Goal: Check status: Check status

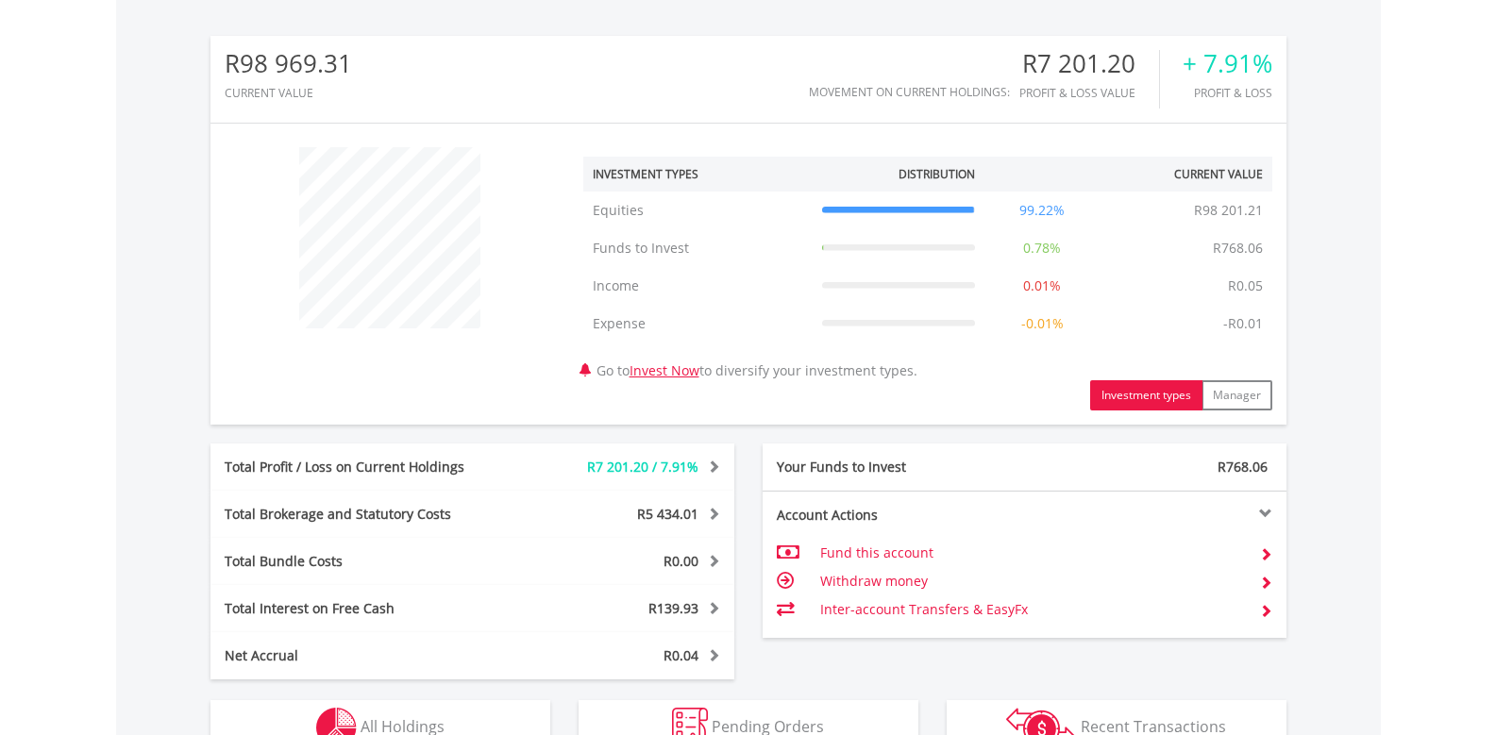
scroll to position [181, 359]
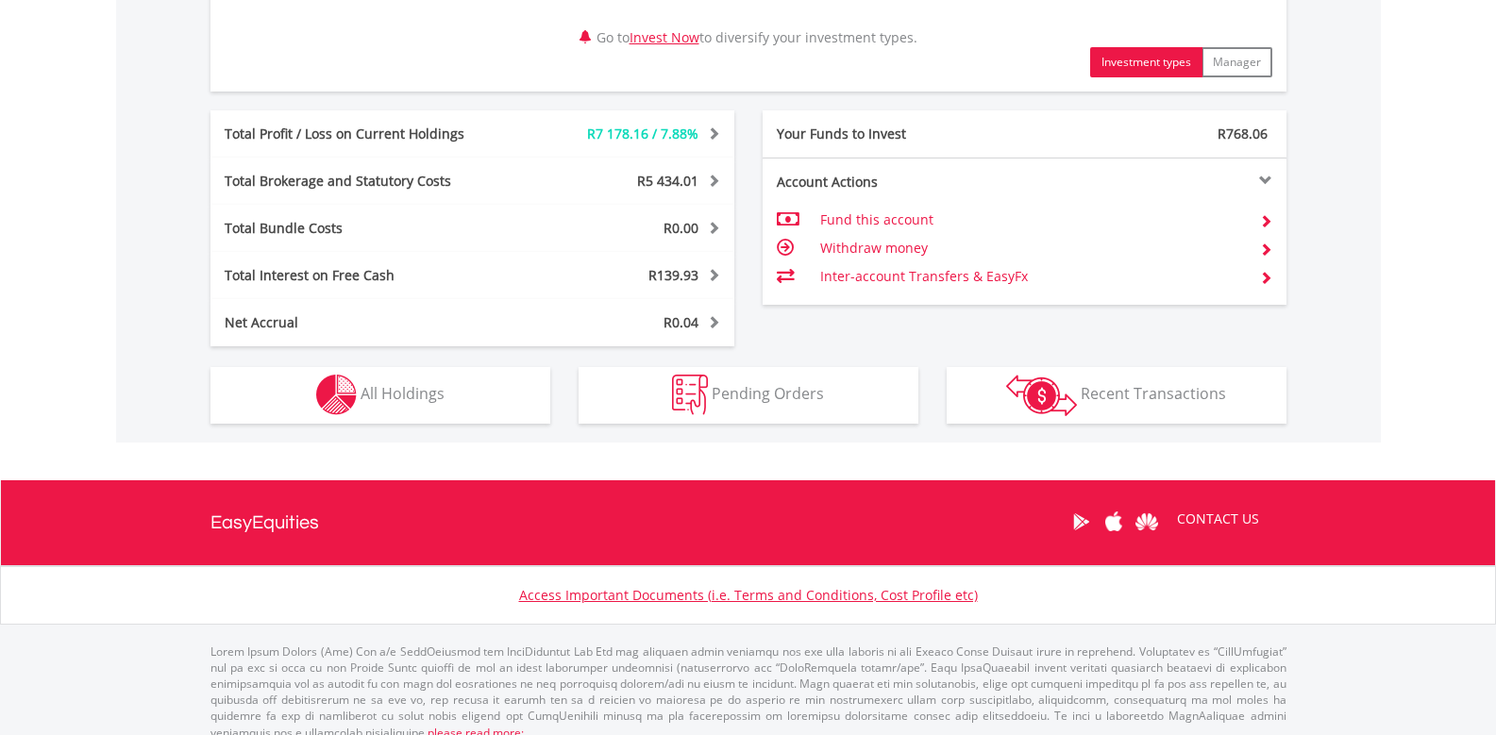
scroll to position [938, 0]
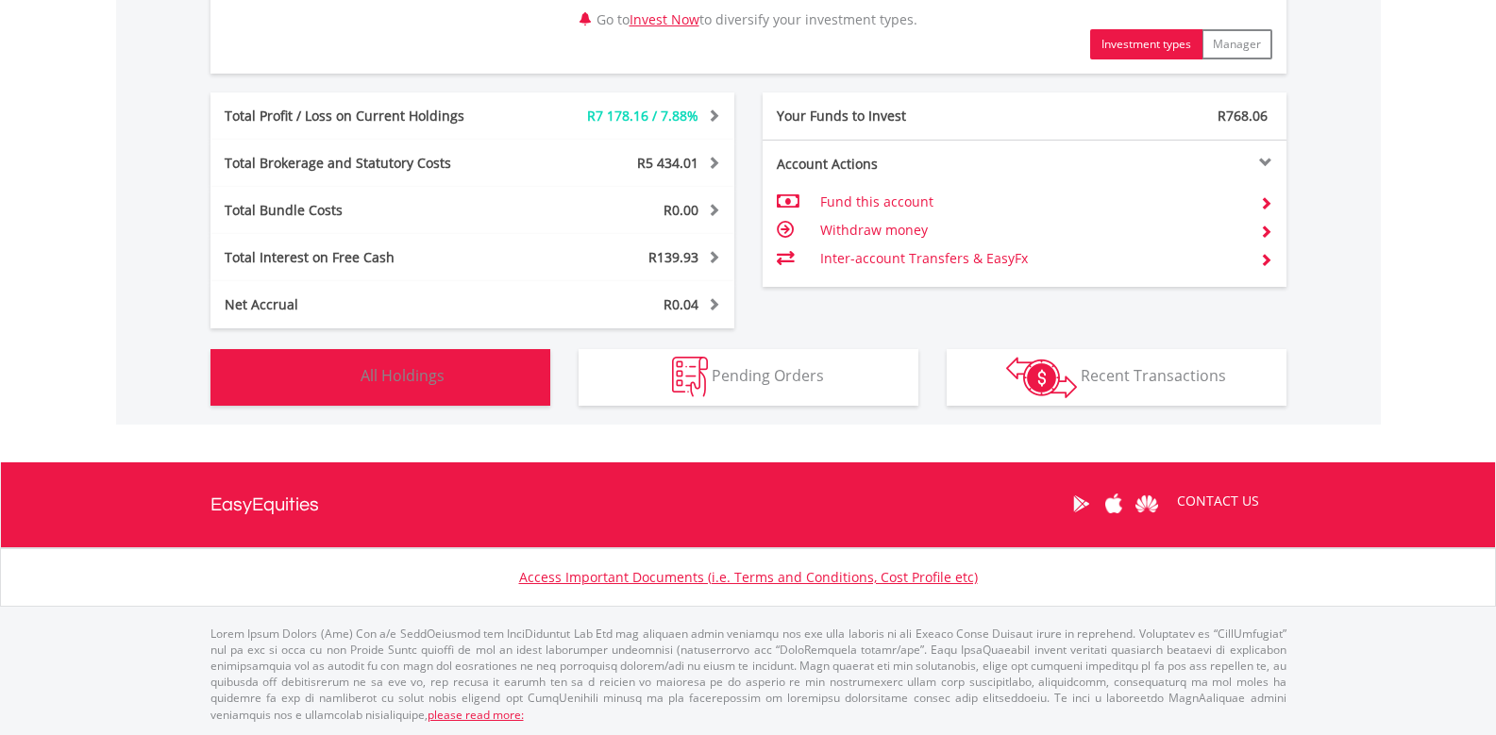
click at [485, 385] on button "Holdings All Holdings" at bounding box center [381, 377] width 340 height 57
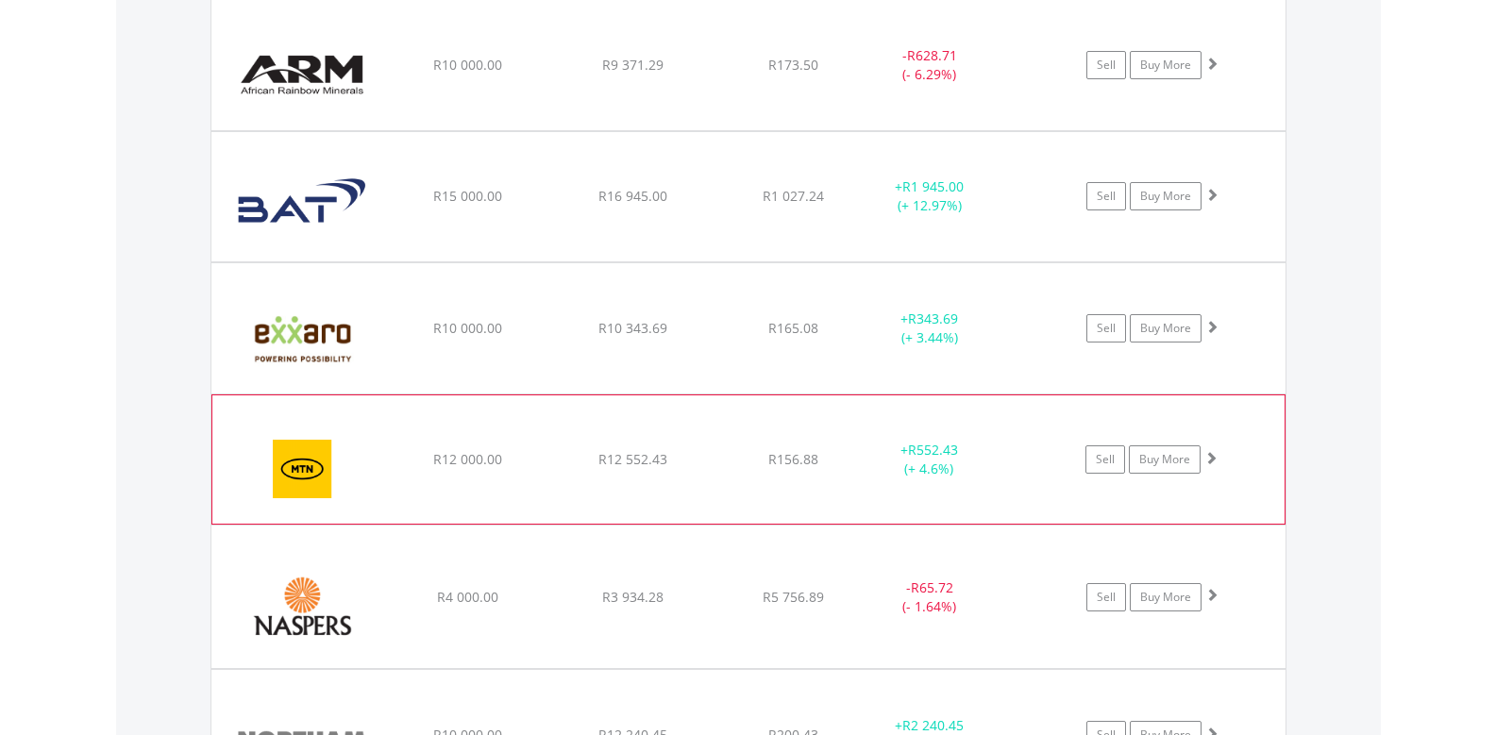
scroll to position [1495, 0]
click at [901, 129] on div "﻿ MTN Group Limited R12 000.00 R12 552.43 R156.88 + R552.43 (+ 4.6%) Sell Buy M…" at bounding box center [748, 64] width 1074 height 130
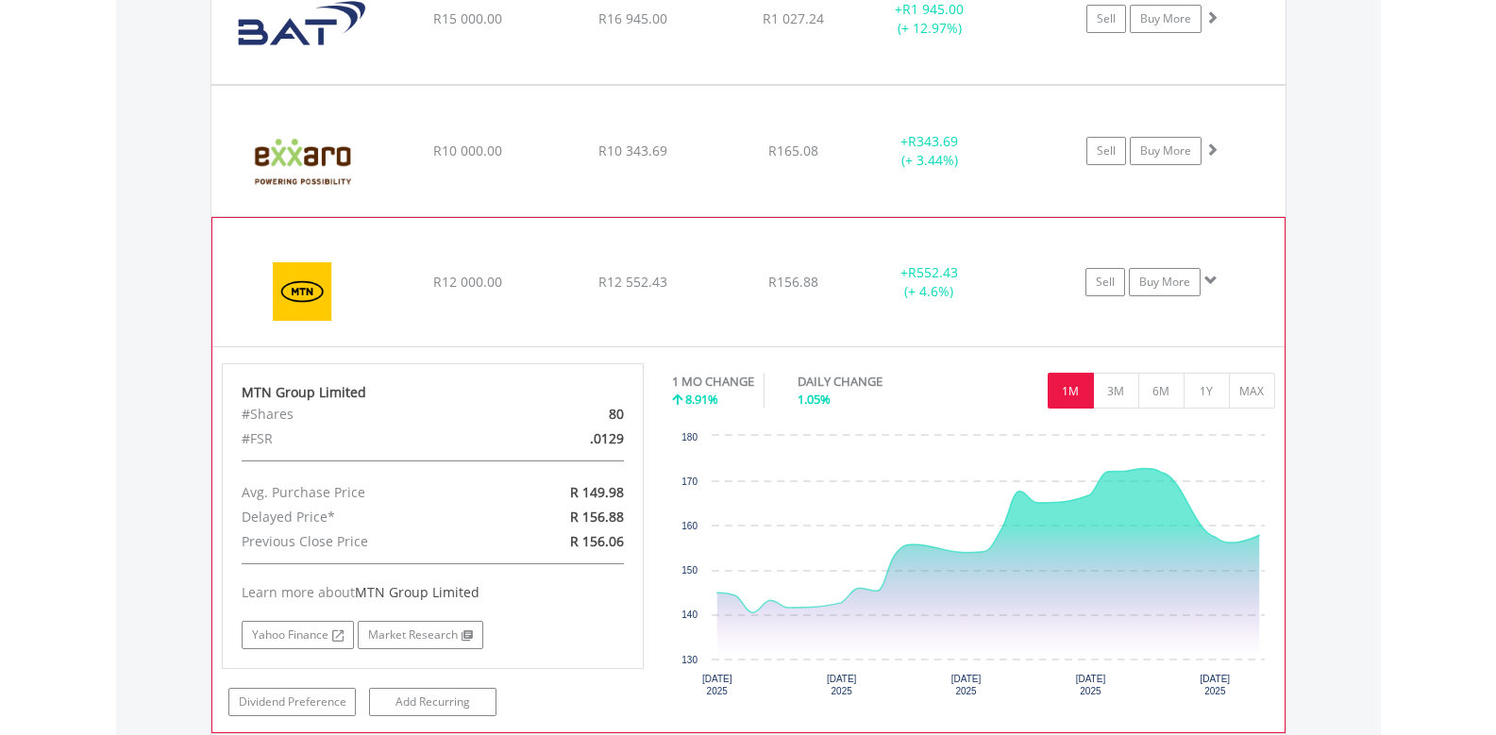
scroll to position [1683, 0]
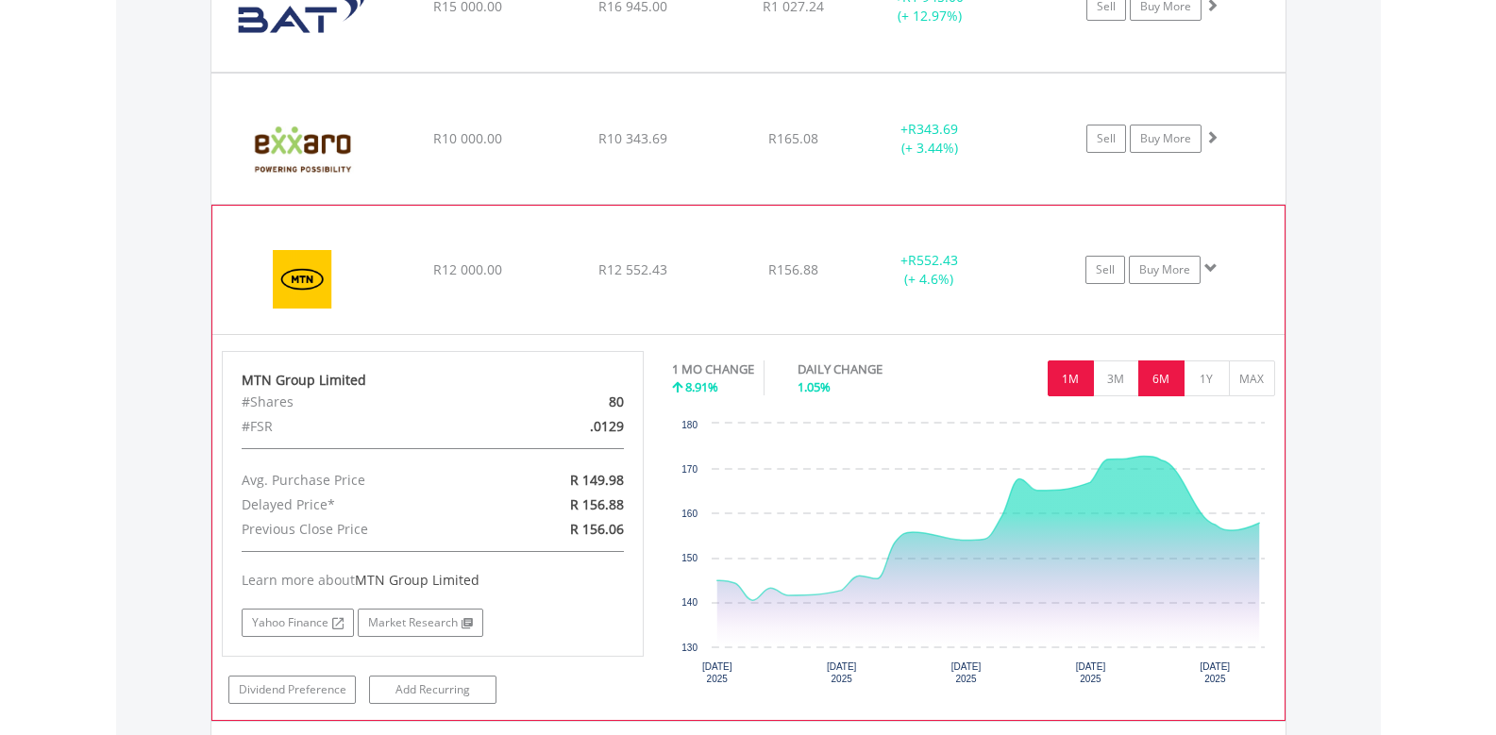
click at [1171, 384] on button "6M" at bounding box center [1162, 379] width 46 height 36
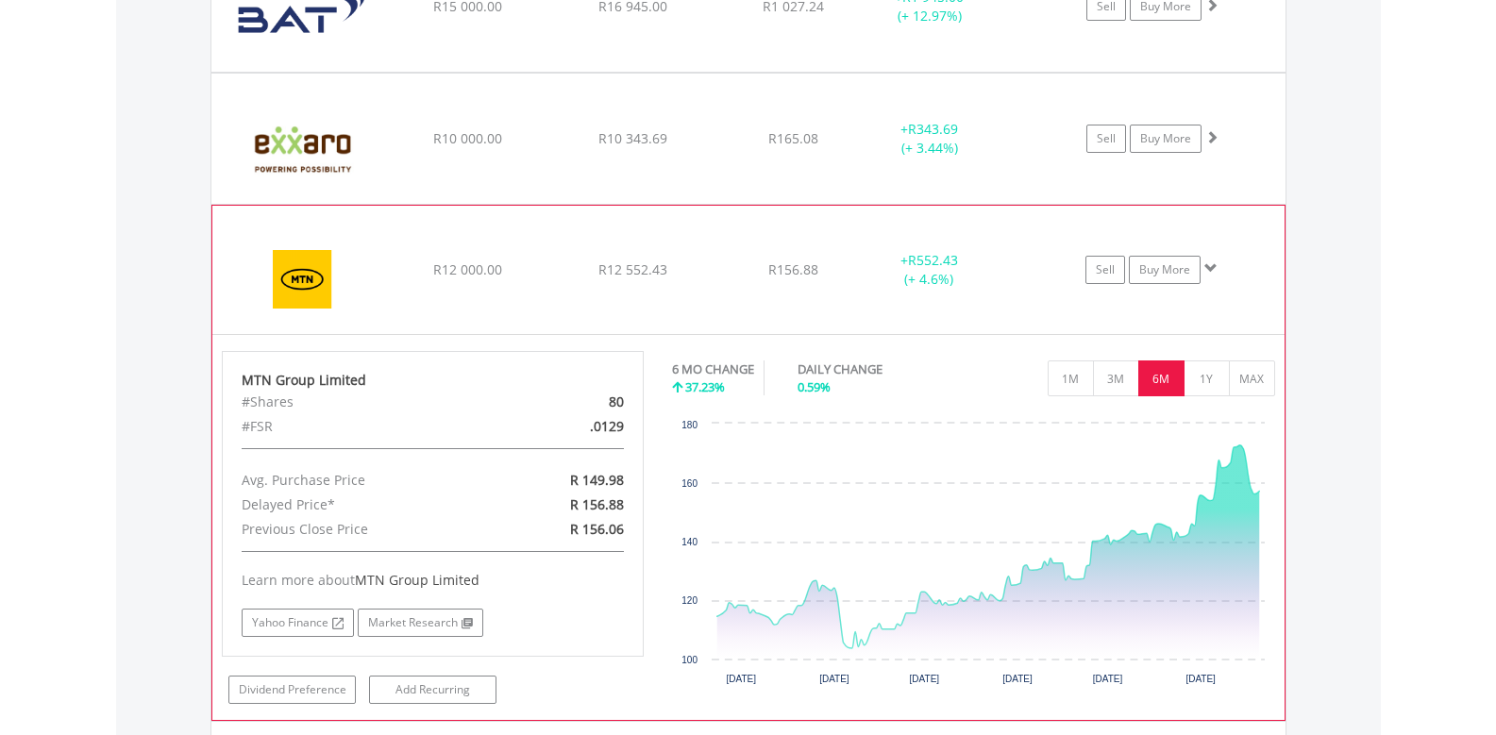
click at [1171, 384] on button "6M" at bounding box center [1162, 379] width 46 height 36
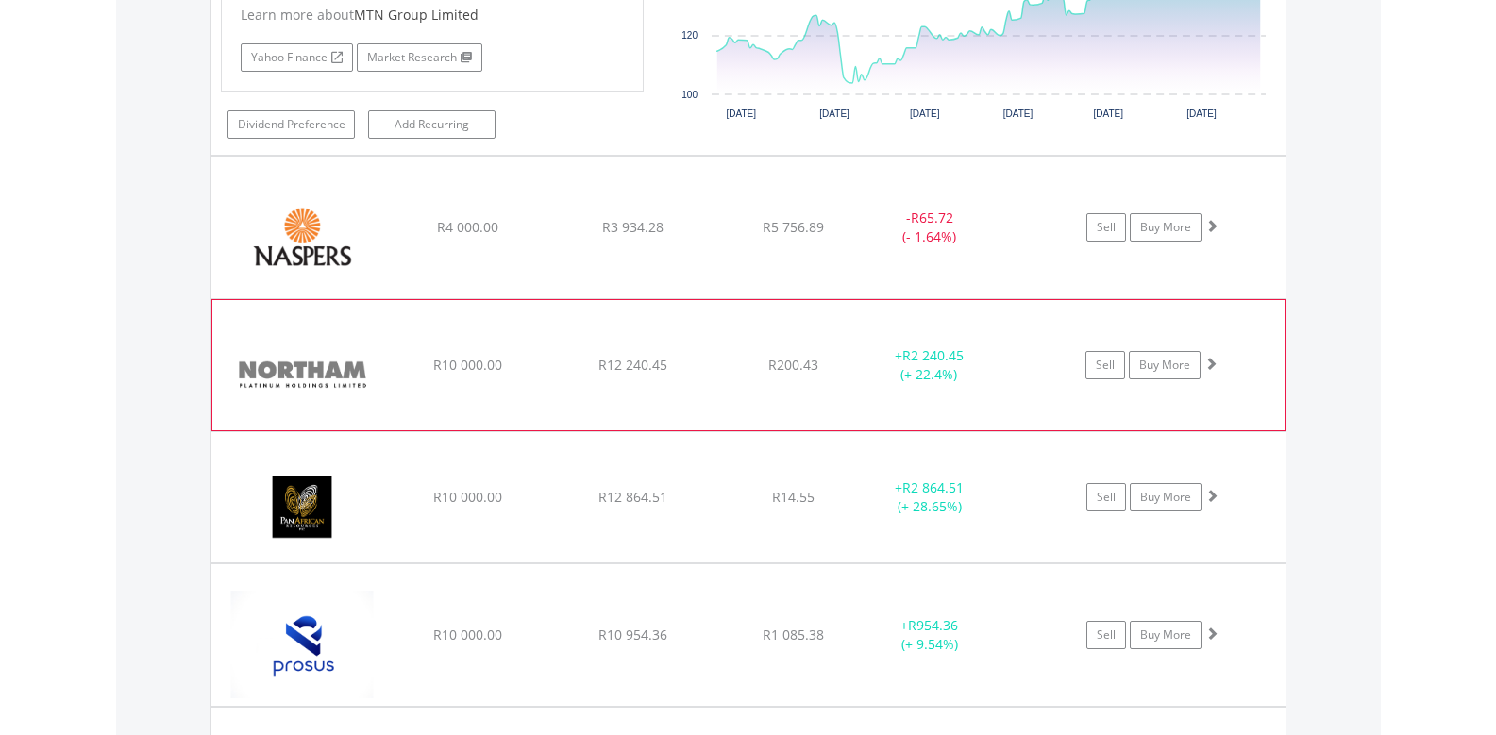
scroll to position [2251, 0]
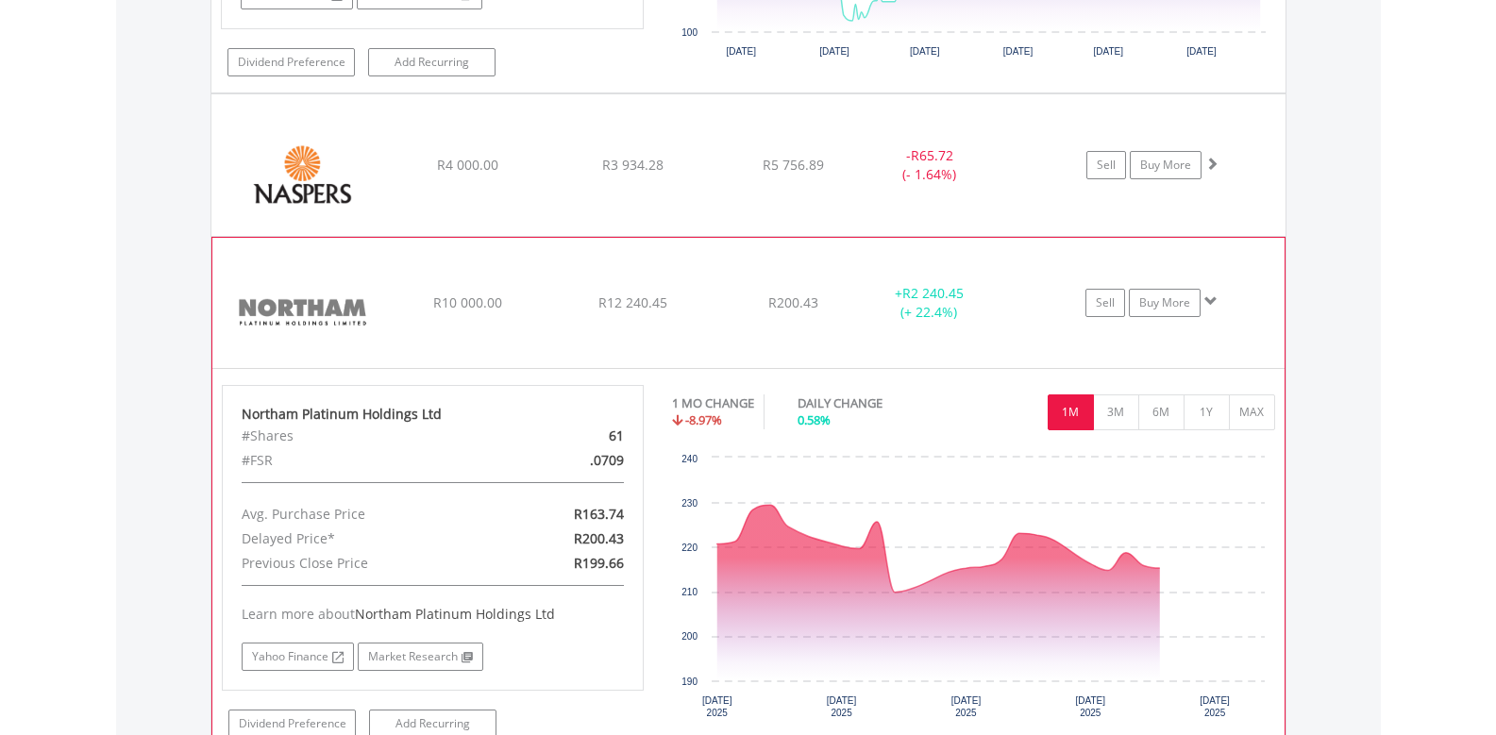
scroll to position [2345, 0]
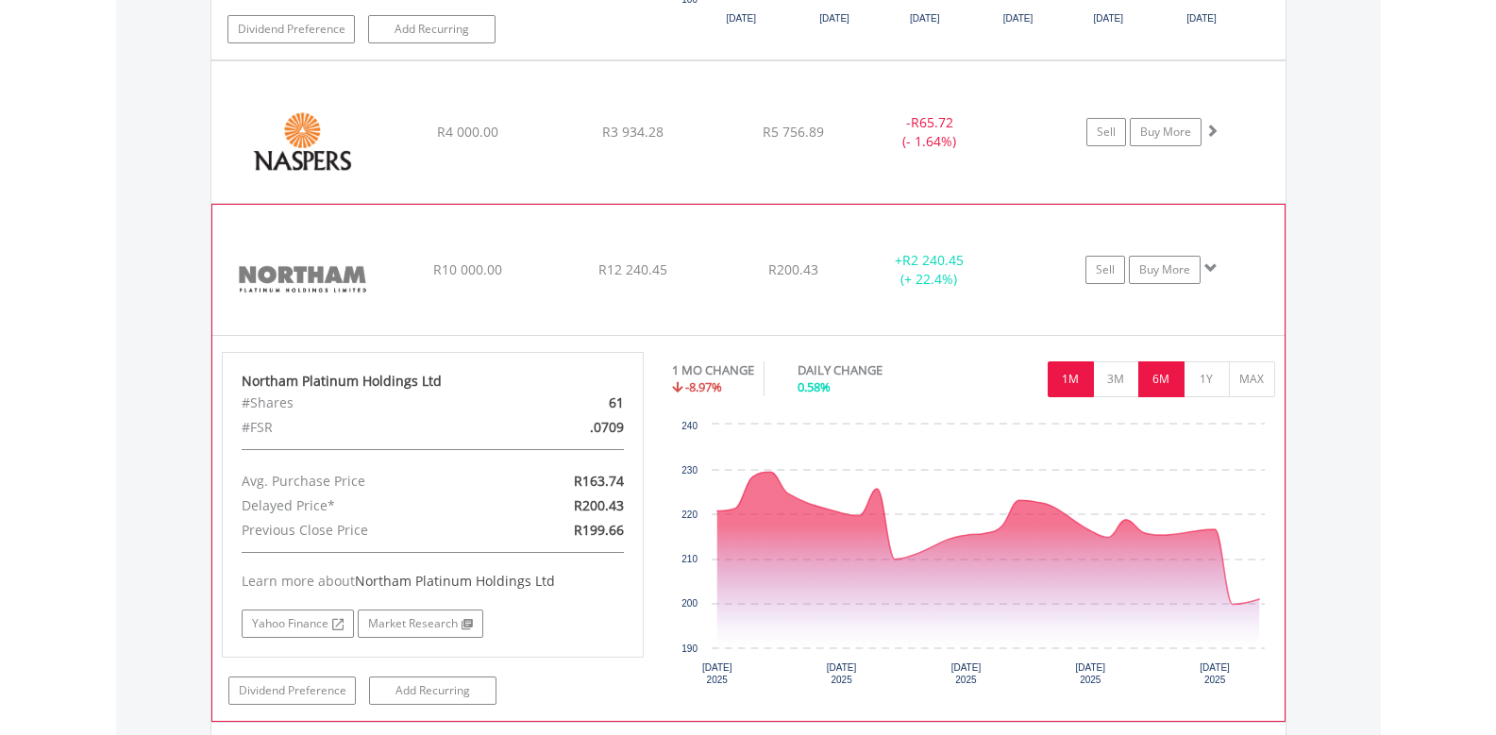
click at [1172, 380] on button "6M" at bounding box center [1162, 380] width 46 height 36
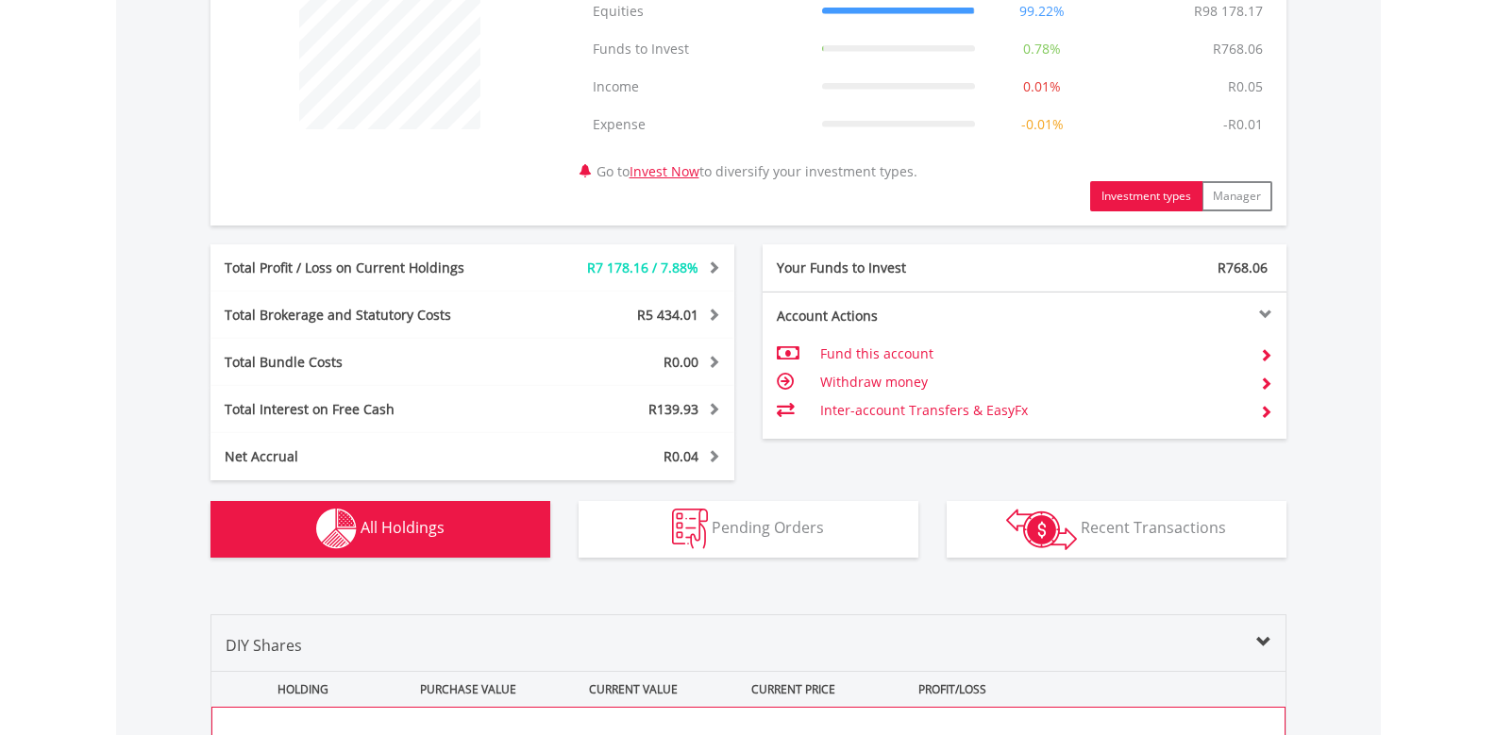
scroll to position [929, 0]
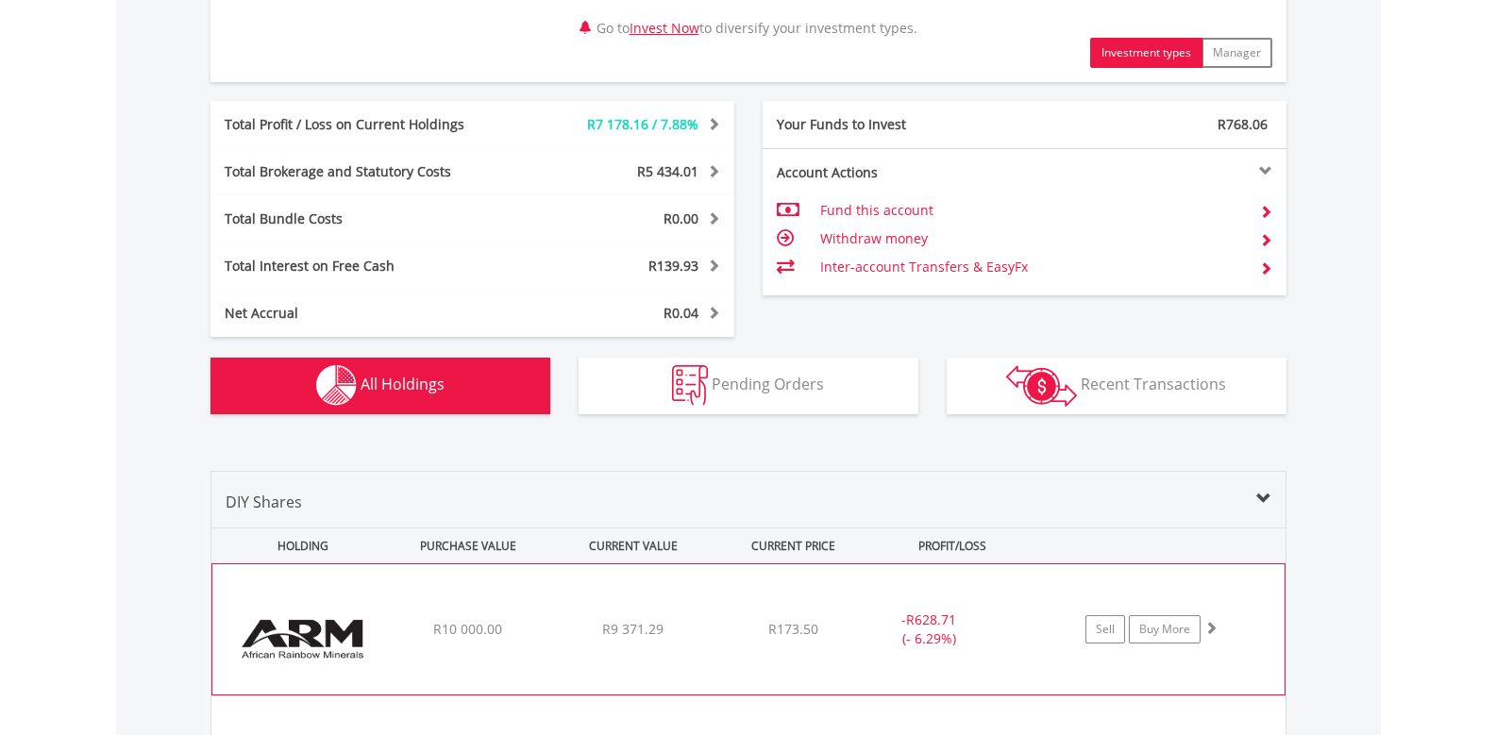
click at [574, 611] on div "﻿ African Rainbow Mineral Limited R10 000.00 R9 371.29 R173.50 - R628.71 (- 6.2…" at bounding box center [748, 630] width 1073 height 130
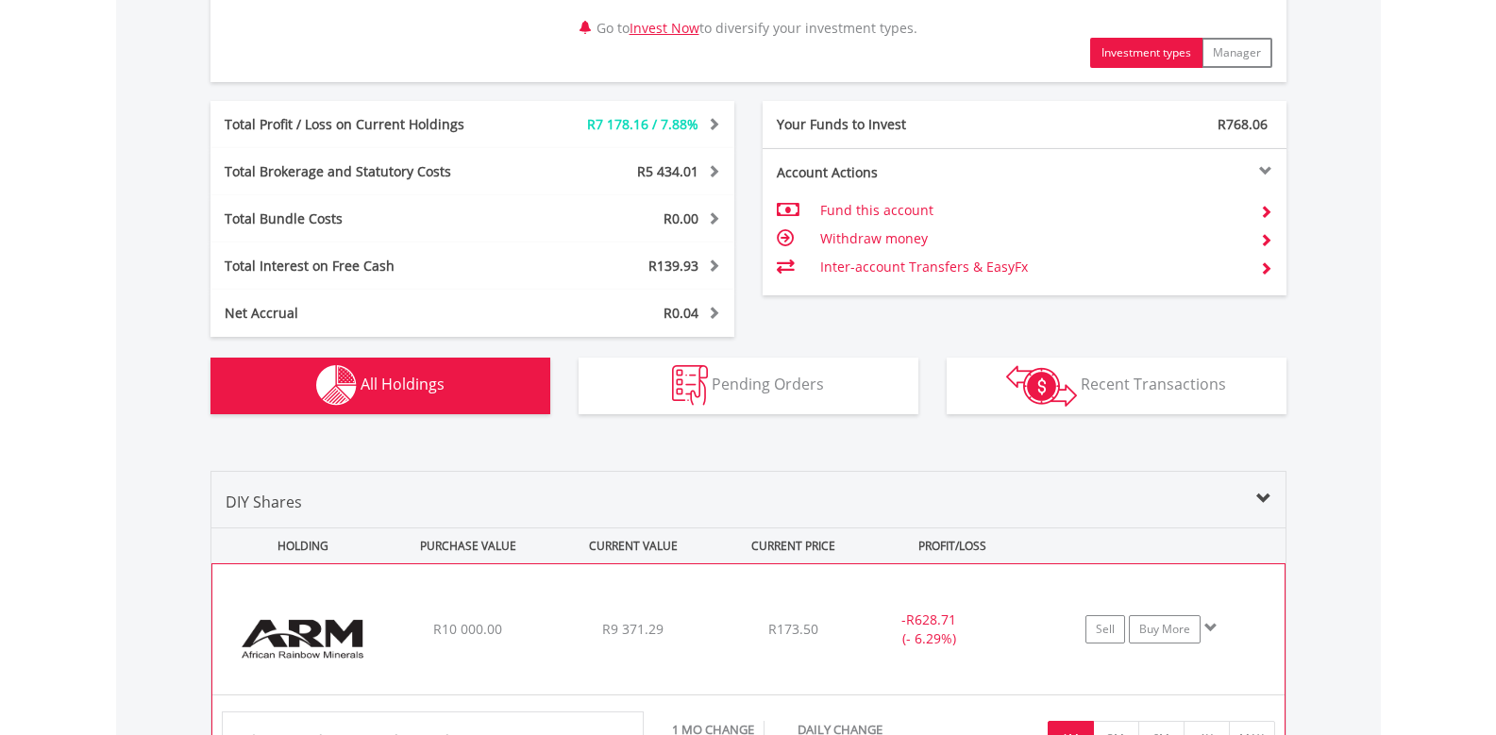
scroll to position [1307, 0]
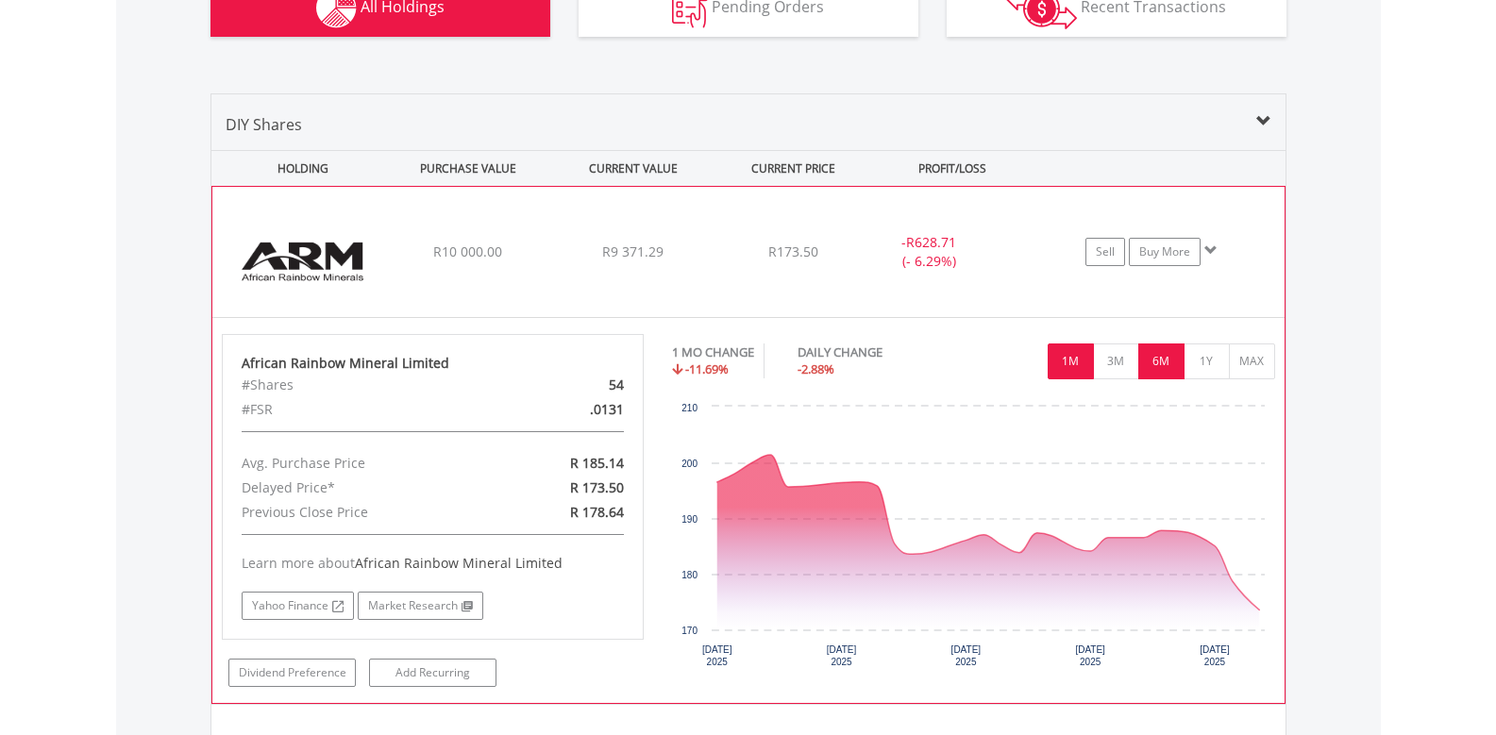
click at [1167, 350] on button "6M" at bounding box center [1162, 362] width 46 height 36
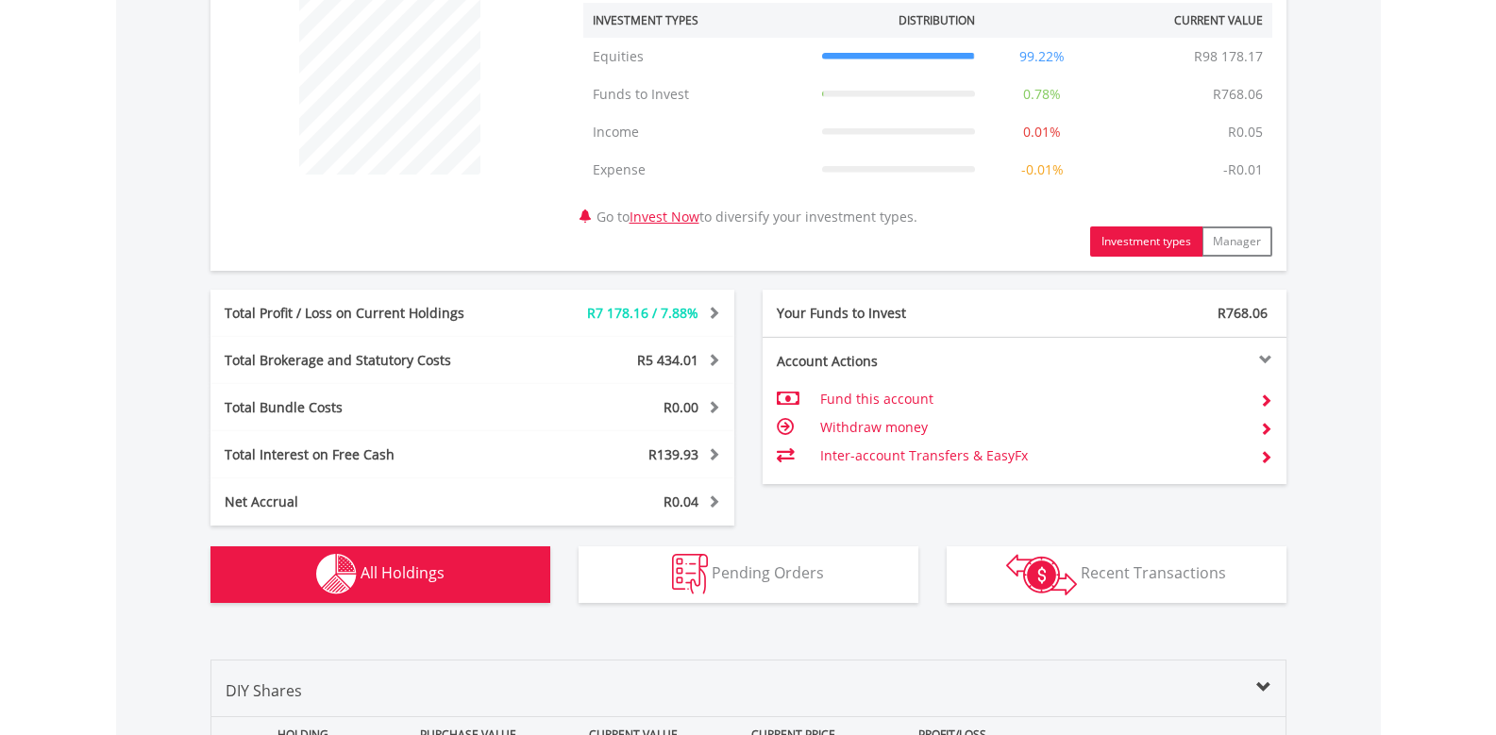
scroll to position [363, 0]
